Goal: Information Seeking & Learning: Learn about a topic

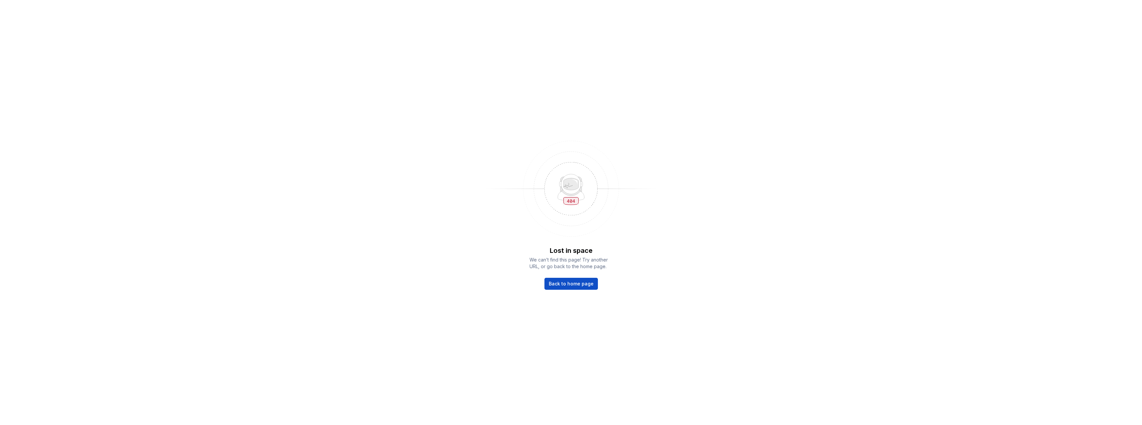
click at [631, 207] on img at bounding box center [571, 188] width 173 height 106
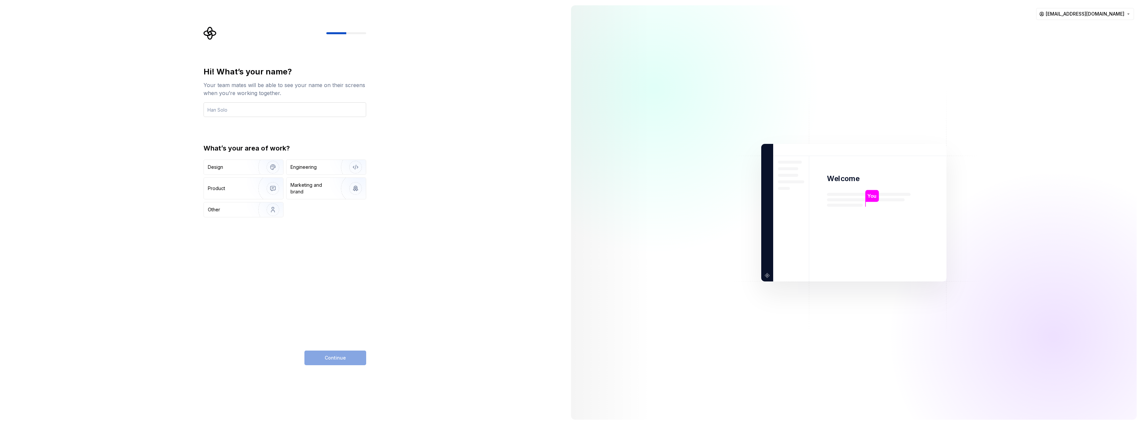
click at [287, 111] on input "text" at bounding box center [285, 109] width 163 height 15
type input "Kit Cavales"
click at [181, 115] on div "Hi! What’s your name? Your team mates will be able to see your name on their sc…" at bounding box center [283, 212] width 566 height 425
click at [401, 104] on div "Hi! What’s your name? Your team mates will be able to see your name on their sc…" at bounding box center [283, 212] width 566 height 425
drag, startPoint x: 116, startPoint y: 145, endPoint x: 225, endPoint y: 129, distance: 110.1
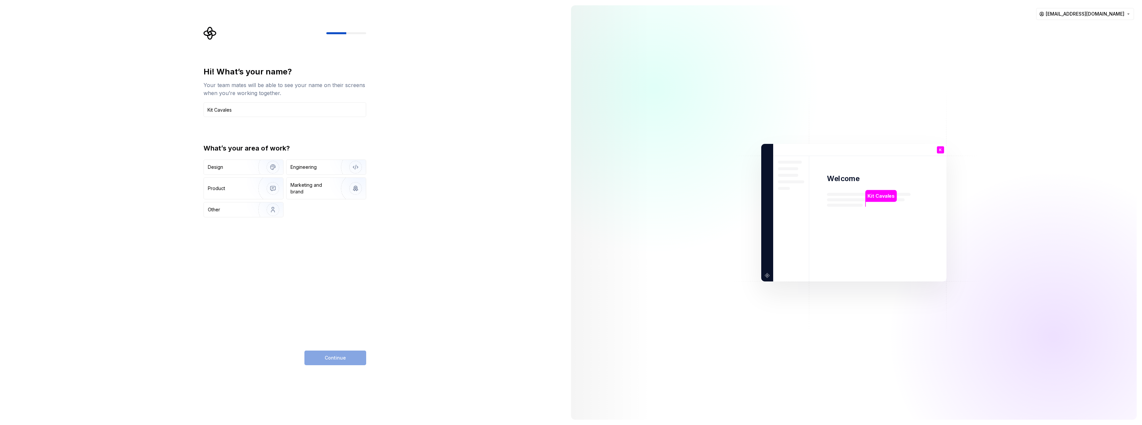
click at [117, 145] on div "Hi! What’s your name? Your team mates will be able to see your name on their sc…" at bounding box center [283, 212] width 566 height 425
click at [420, 126] on div "Hi! What’s your name? Your team mates will be able to see your name on their sc…" at bounding box center [283, 212] width 566 height 425
drag, startPoint x: 85, startPoint y: 182, endPoint x: 100, endPoint y: 186, distance: 15.1
click at [85, 183] on div "Hi! What’s your name? Your team mates will be able to see your name on their sc…" at bounding box center [283, 212] width 566 height 425
click at [422, 297] on div "Hi! What’s your name? Your team mates will be able to see your name on their sc…" at bounding box center [283, 212] width 566 height 425
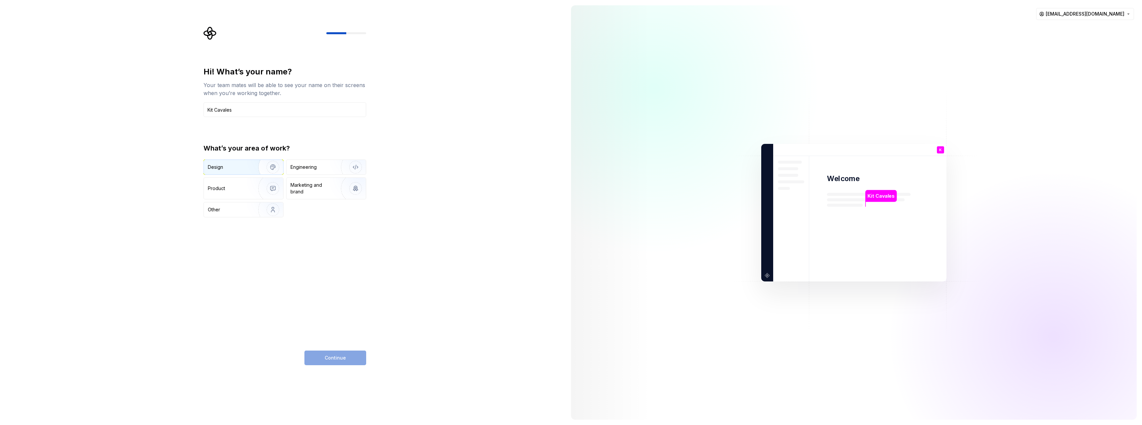
click at [239, 167] on div "Design" at bounding box center [229, 167] width 42 height 7
drag, startPoint x: 436, startPoint y: 253, endPoint x: 428, endPoint y: 264, distance: 13.1
click at [435, 254] on div "Hi! What’s your name? Your team mates will be able to see your name on their sc…" at bounding box center [283, 212] width 566 height 425
drag, startPoint x: 1044, startPoint y: 311, endPoint x: 1036, endPoint y: 309, distance: 8.9
click at [1043, 310] on div at bounding box center [1054, 336] width 332 height 332
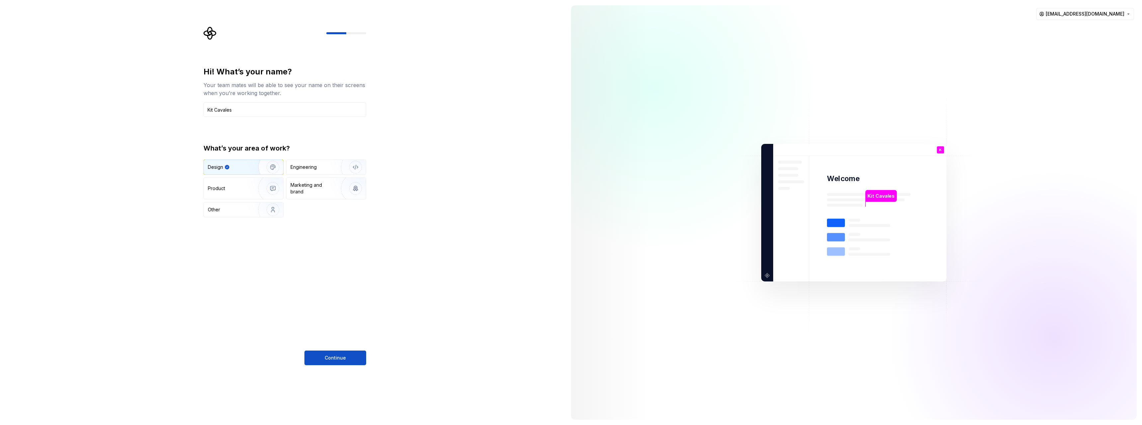
click at [360, 288] on div "Hi! What’s your name? Your team mates will be able to see your name on their sc…" at bounding box center [285, 215] width 163 height 298
click at [302, 303] on div "Hi! What’s your name? Your team mates will be able to see your name on their sc…" at bounding box center [285, 215] width 163 height 298
click at [342, 364] on button "Continue" at bounding box center [335, 357] width 62 height 15
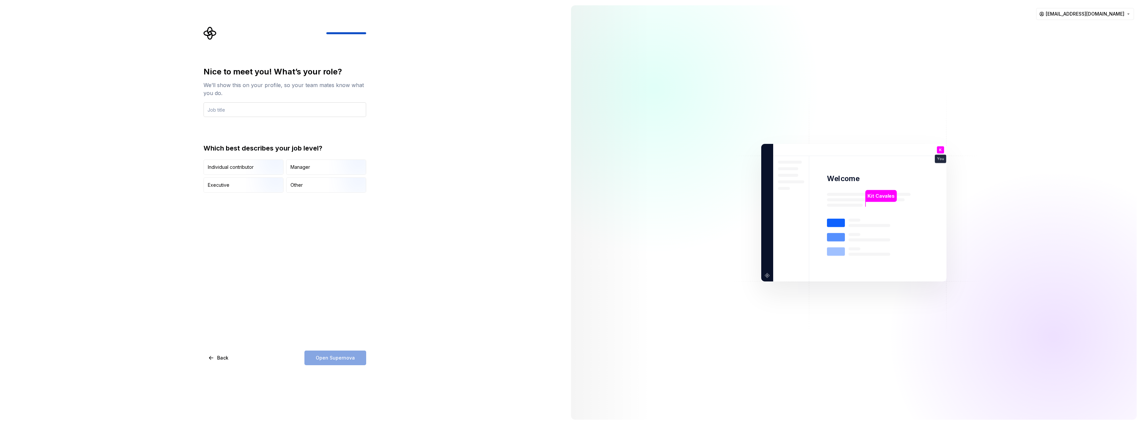
click at [247, 109] on input "text" at bounding box center [285, 109] width 163 height 15
click at [294, 291] on div "Nice to meet you! What’s your role? We’ll show this on your profile, so your te…" at bounding box center [285, 215] width 163 height 298
click at [252, 111] on input "text" at bounding box center [285, 109] width 163 height 15
type input "UI Tech Artist"
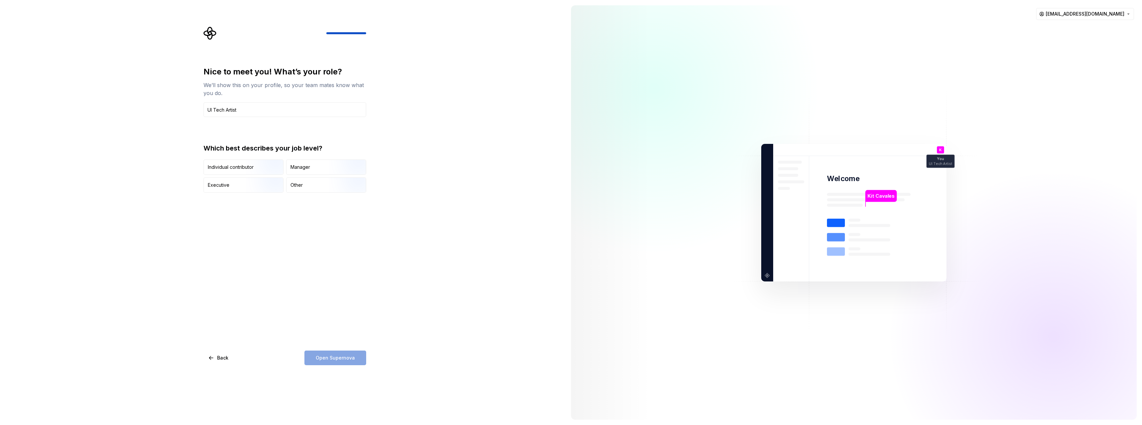
click at [146, 106] on div "Nice to meet you! What’s your role? We’ll show this on your profile, so your te…" at bounding box center [283, 212] width 566 height 425
click at [191, 218] on div "Nice to meet you! What’s your role? We’ll show this on your profile, so your te…" at bounding box center [283, 212] width 566 height 425
click at [230, 243] on div "Nice to meet you! What’s your role? We’ll show this on your profile, so your te…" at bounding box center [285, 215] width 163 height 298
drag, startPoint x: 230, startPoint y: 169, endPoint x: 290, endPoint y: 222, distance: 80.2
click at [230, 169] on div "Individual contributor" at bounding box center [231, 167] width 46 height 7
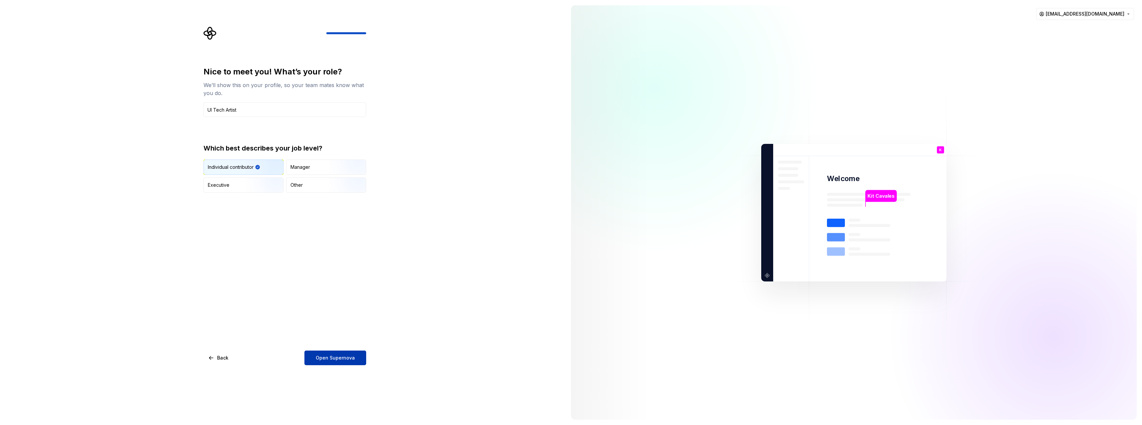
click at [341, 358] on span "Open Supernova" at bounding box center [335, 357] width 39 height 7
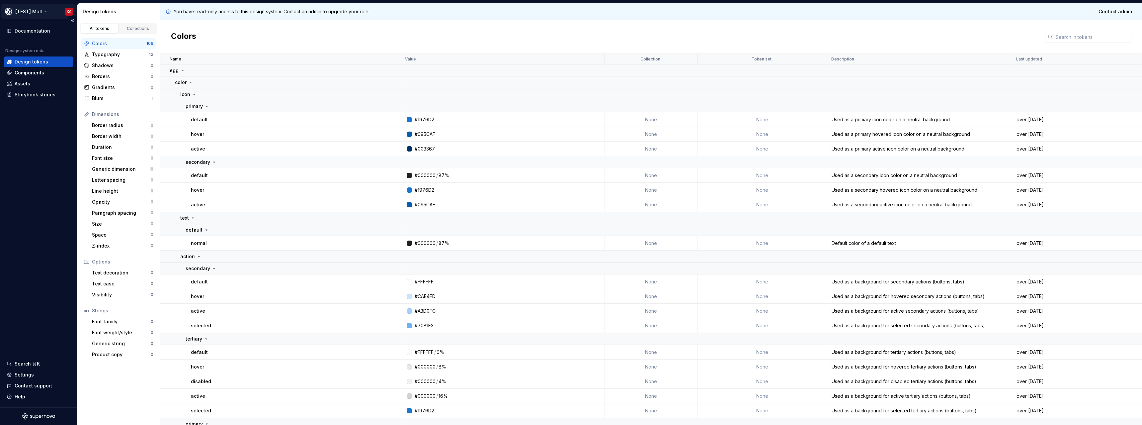
click at [38, 11] on html "[TEST] Matt KC Documentation Design system data Design tokens Components Assets…" at bounding box center [571, 212] width 1142 height 425
click at [32, 163] on html "[TEST] Matt KC Documentation Design system data Design tokens Components Assets…" at bounding box center [571, 212] width 1142 height 425
click at [36, 73] on div "Components" at bounding box center [30, 72] width 30 height 7
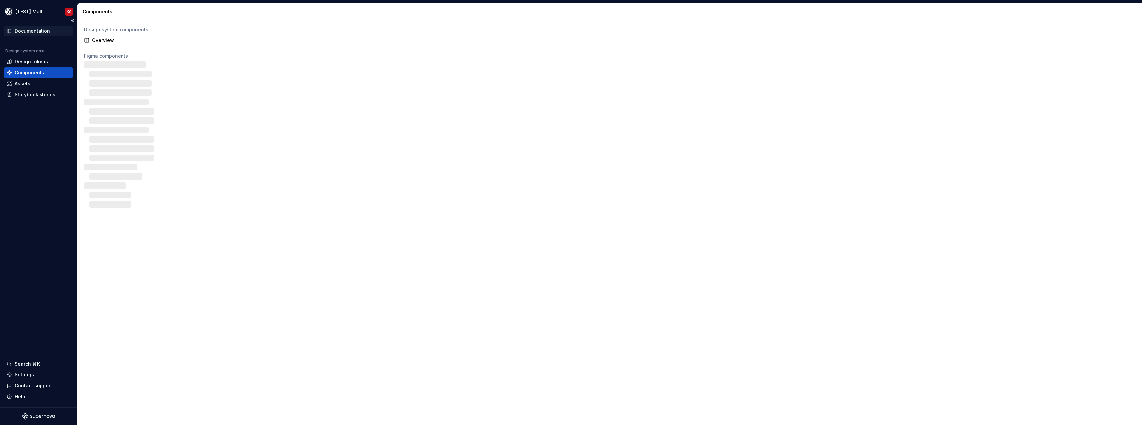
click at [34, 31] on div "Documentation" at bounding box center [33, 31] width 36 height 7
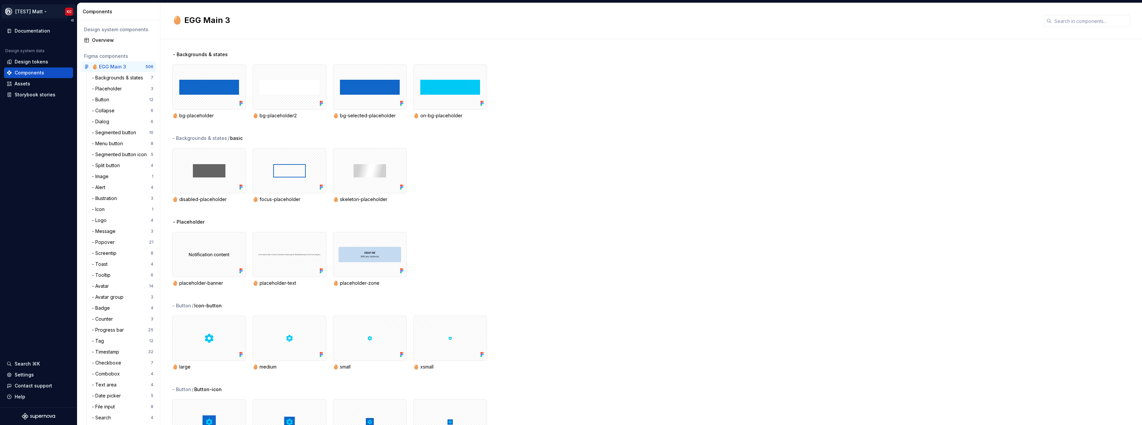
click at [33, 9] on html "[TEST] Matt KC Documentation Design system data Design tokens Components Assets…" at bounding box center [571, 212] width 1142 height 425
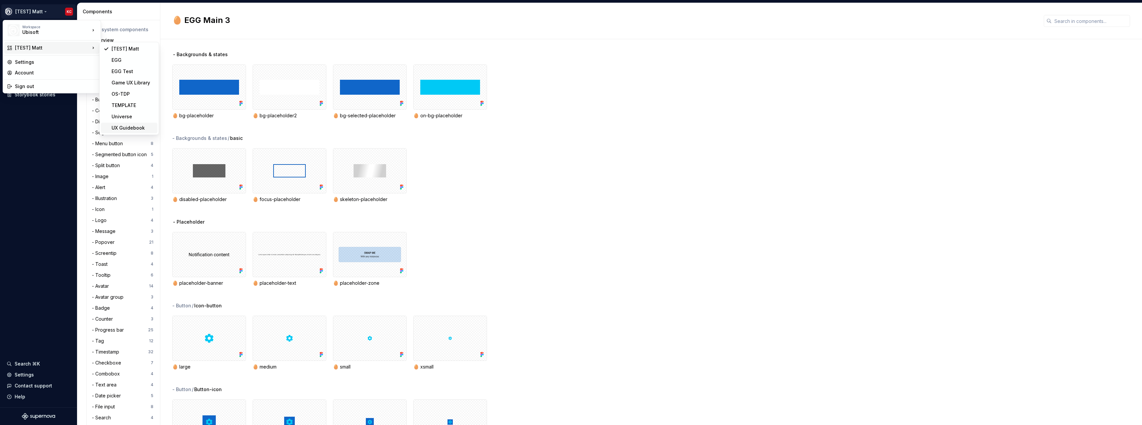
click at [139, 127] on div "UX Guidebook" at bounding box center [133, 128] width 43 height 7
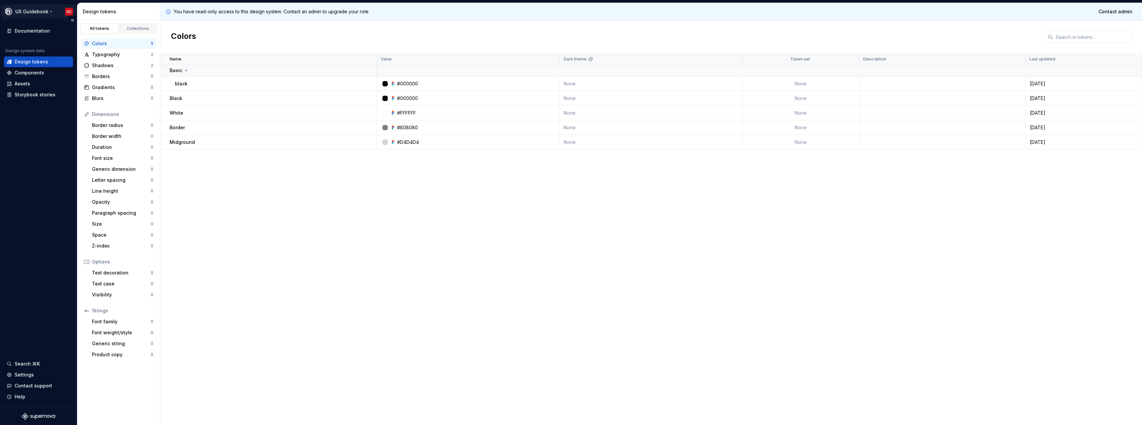
click at [47, 12] on html "UX Guidebook KC Documentation Design system data Design tokens Components Asset…" at bounding box center [571, 212] width 1142 height 425
click at [34, 148] on html "UX Guidebook KC Documentation Design system data Design tokens Components Asset…" at bounding box center [571, 212] width 1142 height 425
click at [43, 15] on html "UX Guidebook KC Documentation Design system data Design tokens Components Asset…" at bounding box center [571, 212] width 1142 height 425
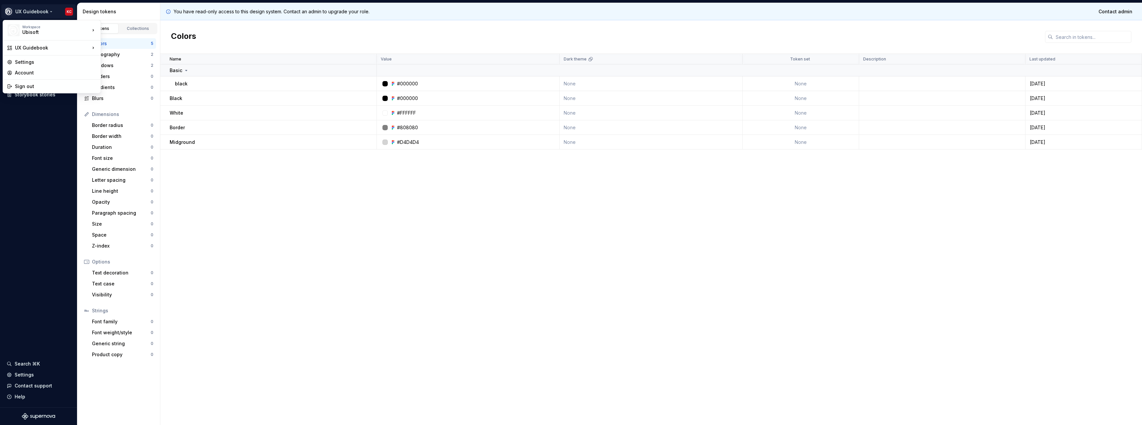
click at [44, 137] on html "UX Guidebook KC Documentation Design system data Design tokens Components Asset…" at bounding box center [571, 212] width 1142 height 425
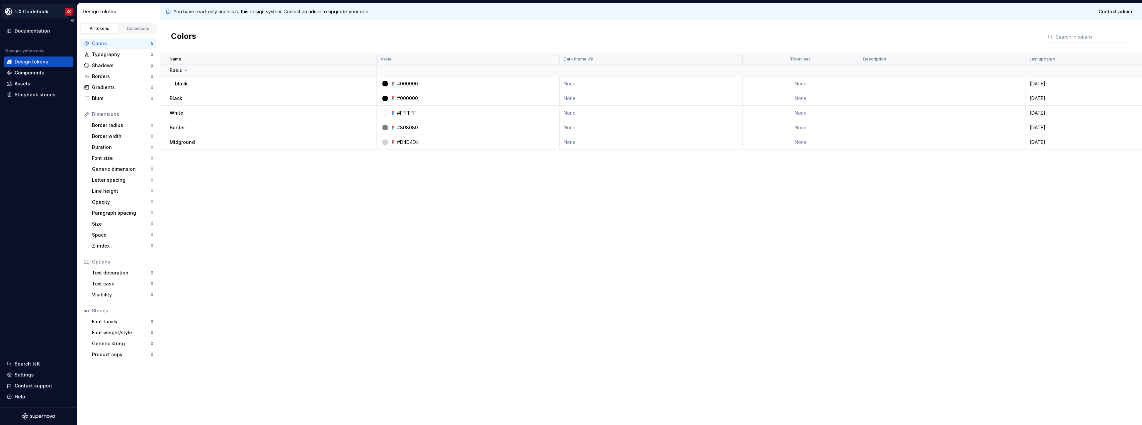
click at [47, 13] on html "UX Guidebook KC Documentation Design system data Design tokens Components Asset…" at bounding box center [571, 212] width 1142 height 425
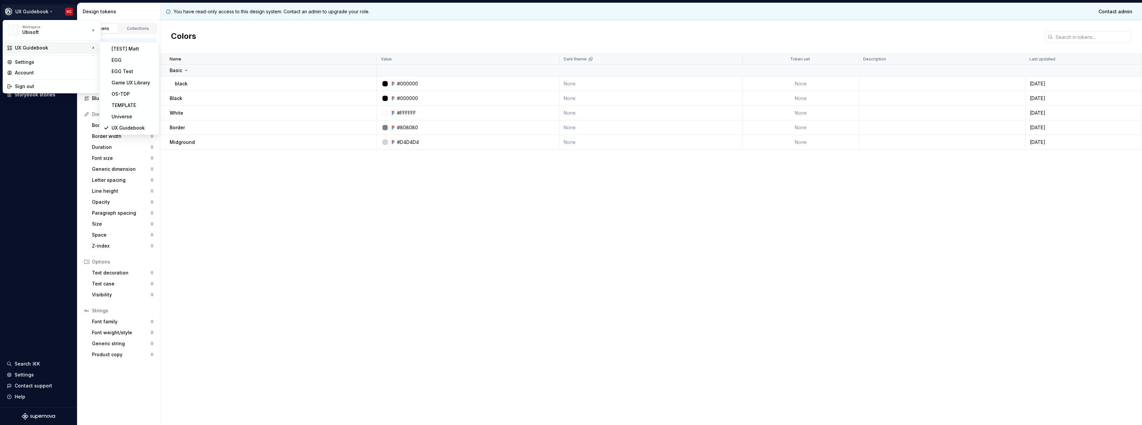
click at [74, 47] on div "UX Guidebook" at bounding box center [52, 47] width 75 height 7
click at [48, 130] on html "UX Guidebook KC Documentation Design system data Design tokens Components Asset…" at bounding box center [571, 212] width 1142 height 425
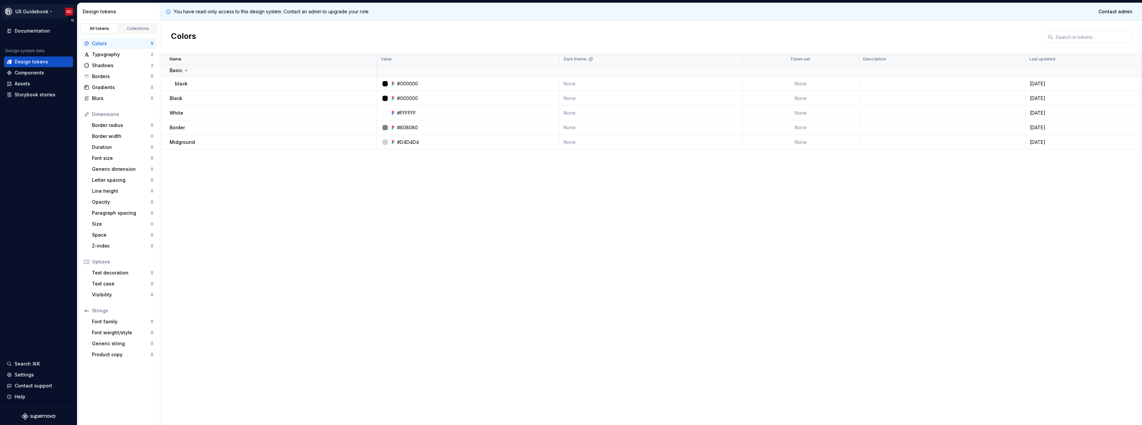
click at [41, 12] on html "UX Guidebook KC Documentation Design system data Design tokens Components Asset…" at bounding box center [571, 212] width 1142 height 425
click at [51, 157] on html "UX Guidebook KC Documentation Design system data Design tokens Components Asset…" at bounding box center [571, 212] width 1142 height 425
drag, startPoint x: 470, startPoint y: 238, endPoint x: 466, endPoint y: 233, distance: 6.4
click at [470, 238] on div "Name Value Dark theme Token set Description Last updated Basic black #000000 No…" at bounding box center [651, 239] width 982 height 371
click at [230, 208] on div "Name Value Dark theme Token set Description Last updated Basic black #000000 No…" at bounding box center [651, 239] width 982 height 371
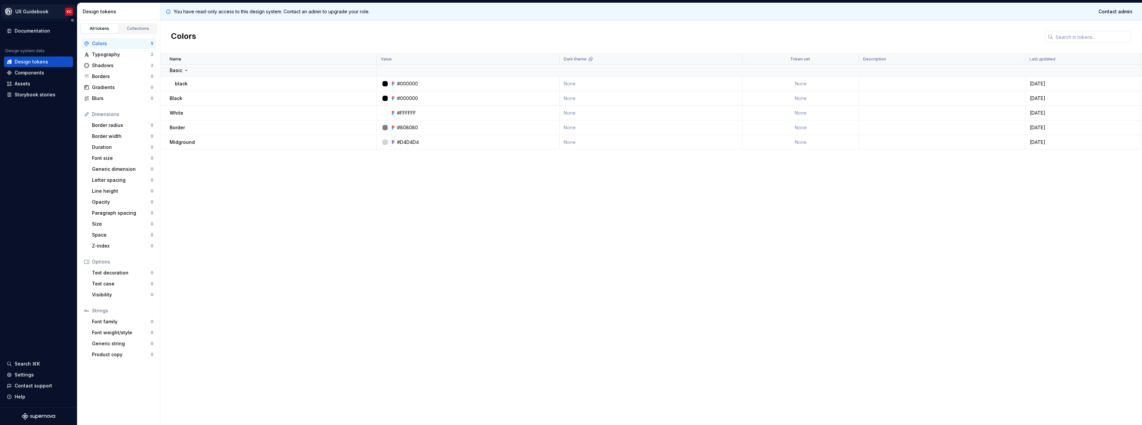
click at [42, 12] on html "UX Guidebook KC Documentation Design system data Design tokens Components Asset…" at bounding box center [571, 212] width 1142 height 425
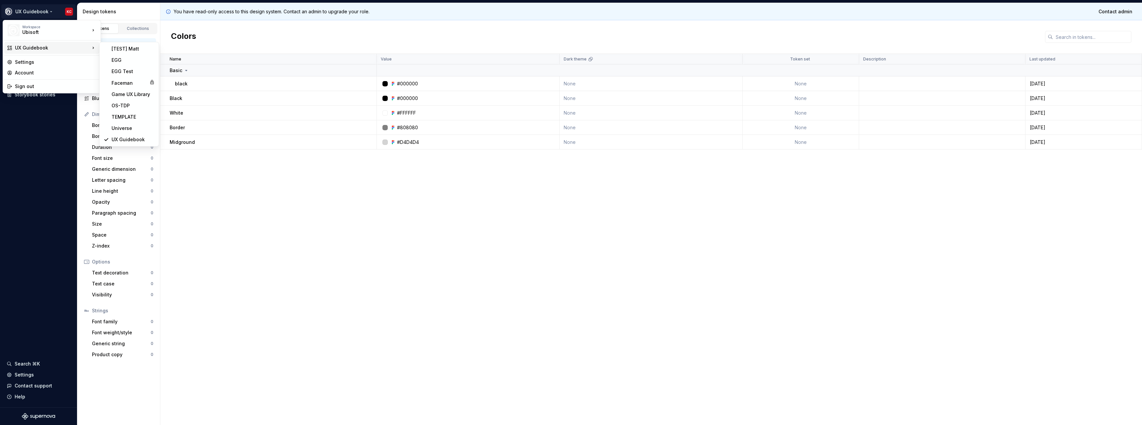
click at [72, 47] on div "UX Guidebook" at bounding box center [52, 47] width 75 height 7
click at [131, 83] on div "Faceman" at bounding box center [129, 83] width 35 height 7
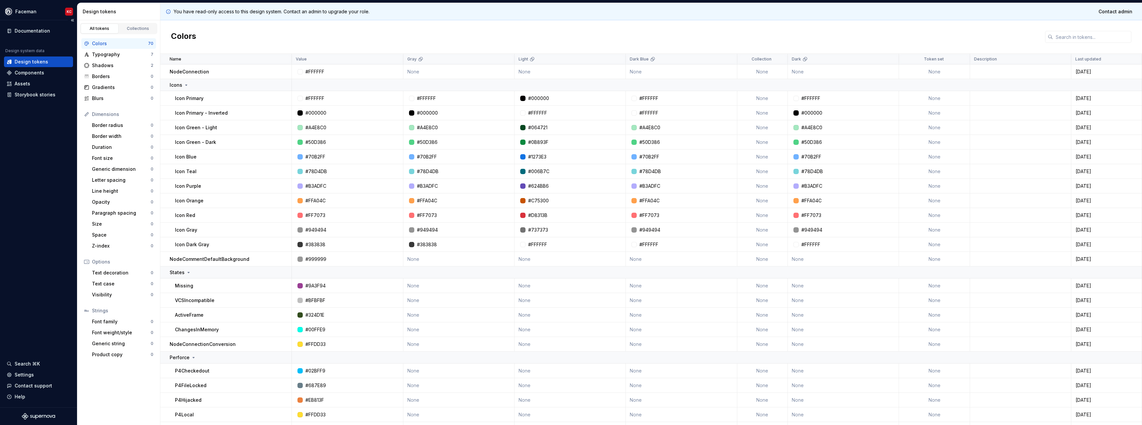
click at [34, 142] on div "Documentation Design system data Design tokens Components Assets Storybook stor…" at bounding box center [38, 213] width 77 height 387
